Goal: Navigation & Orientation: Find specific page/section

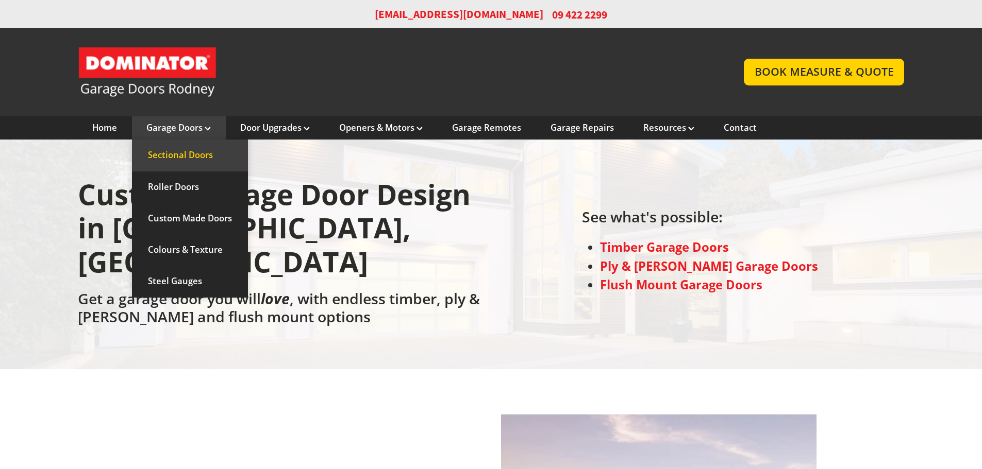
click at [186, 157] on link "Sectional Doors" at bounding box center [190, 155] width 116 height 31
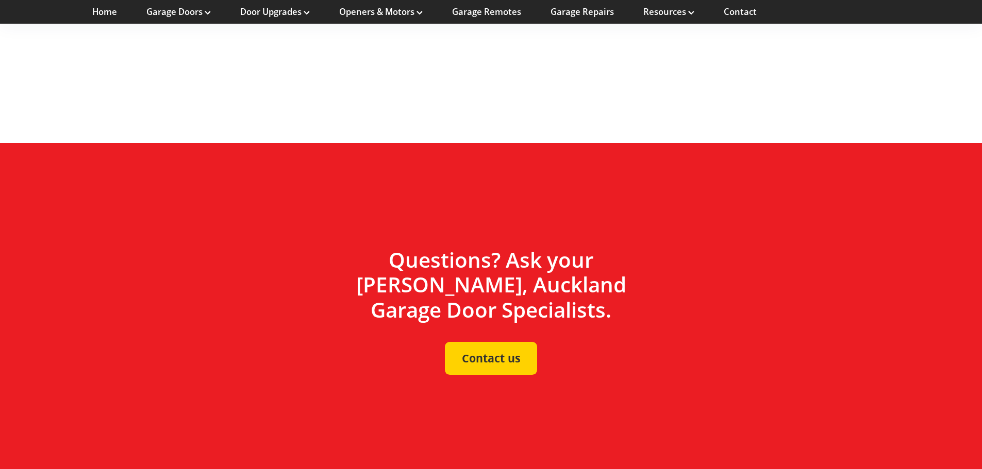
scroll to position [3143, 0]
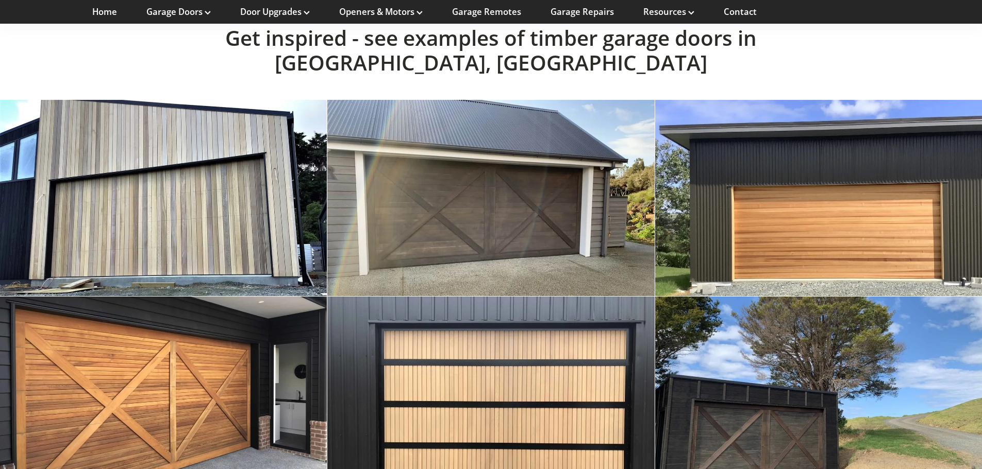
scroll to position [1082, 0]
